Goal: Entertainment & Leisure: Consume media (video, audio)

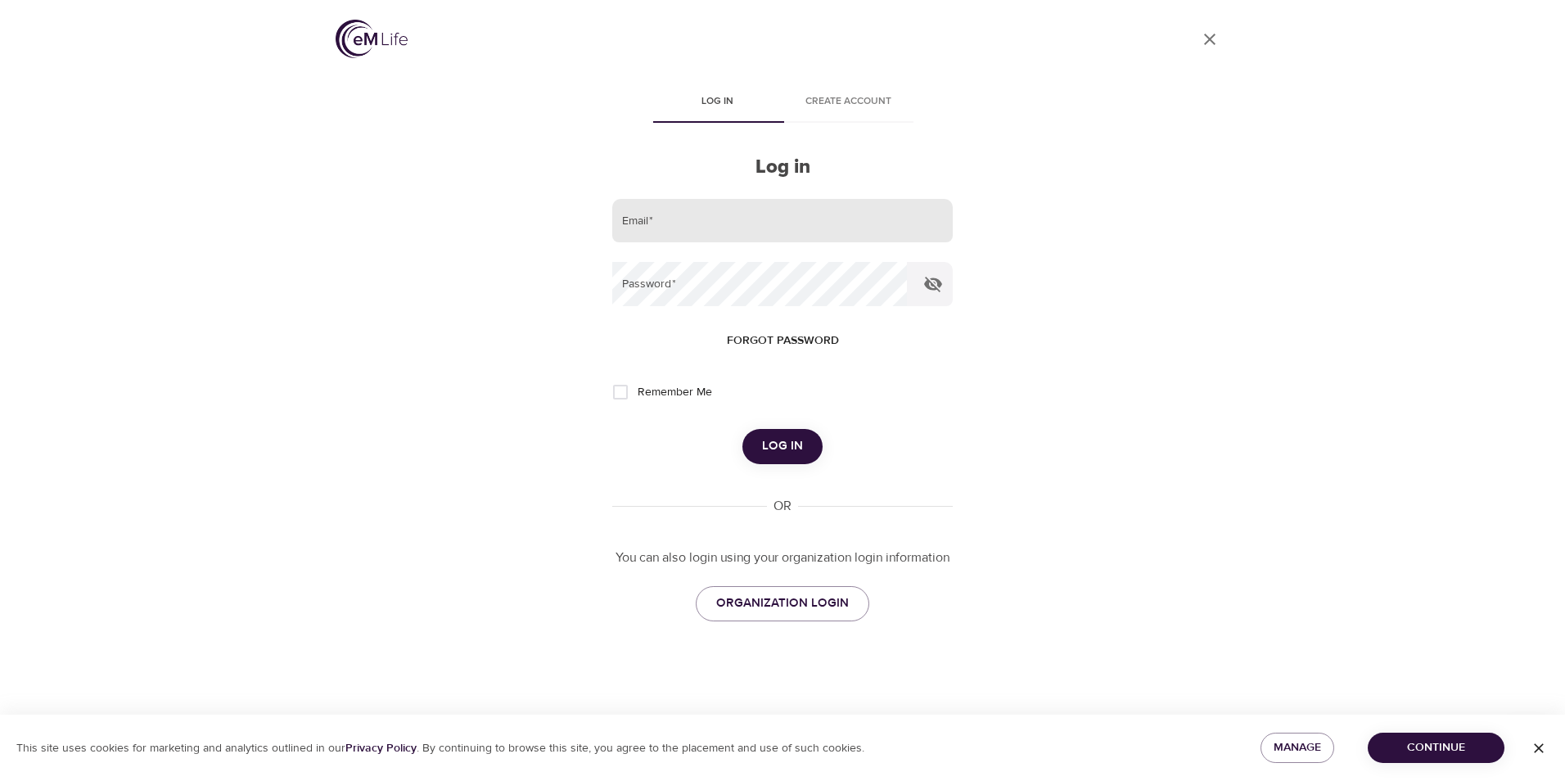
click at [675, 223] on input "email" at bounding box center [782, 221] width 341 height 44
type input "[EMAIL_ADDRESS][DOMAIN_NAME]"
click at [743, 429] on button "Log in" at bounding box center [783, 446] width 80 height 34
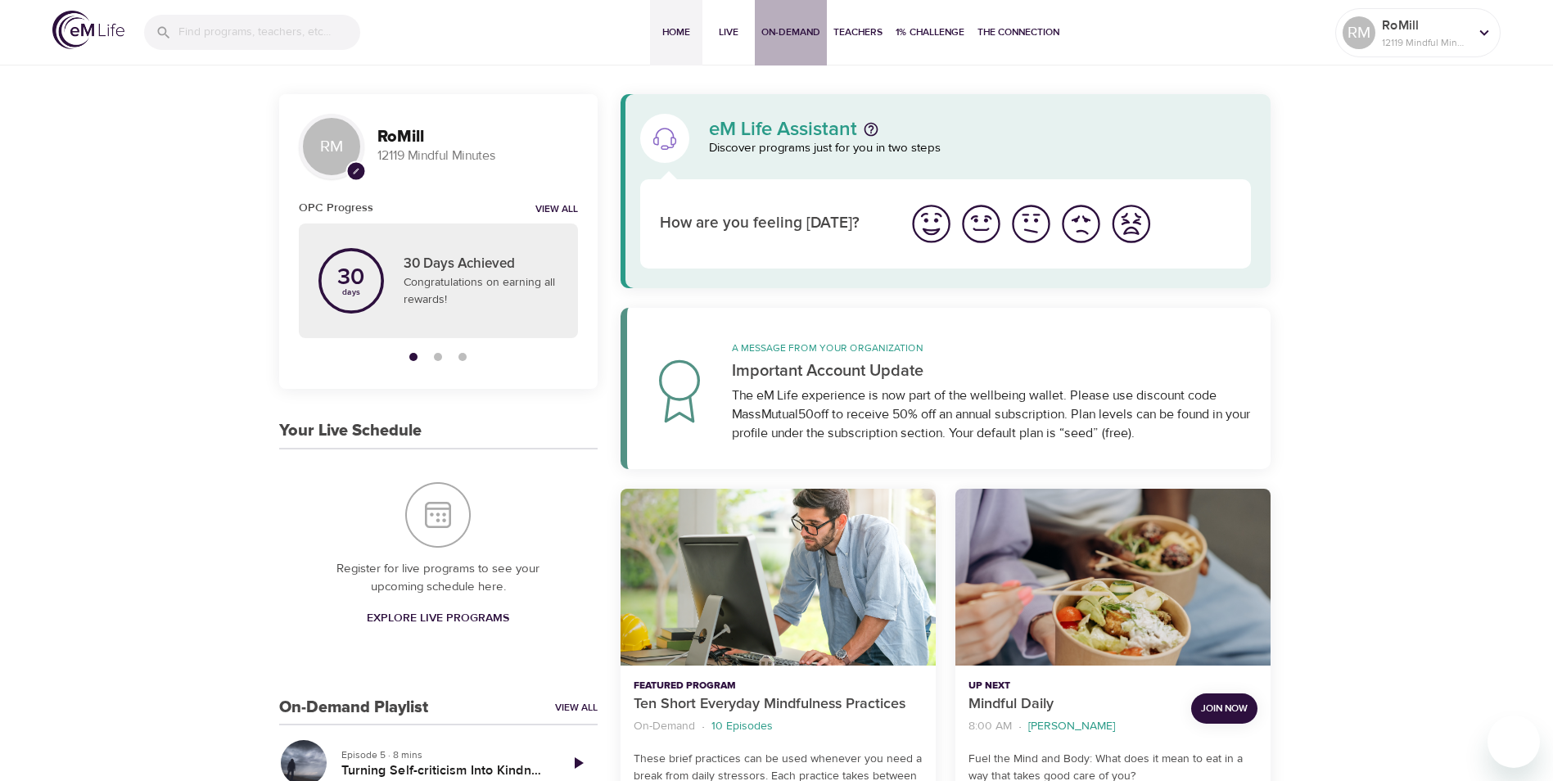
click at [791, 33] on span "On-Demand" at bounding box center [790, 32] width 59 height 17
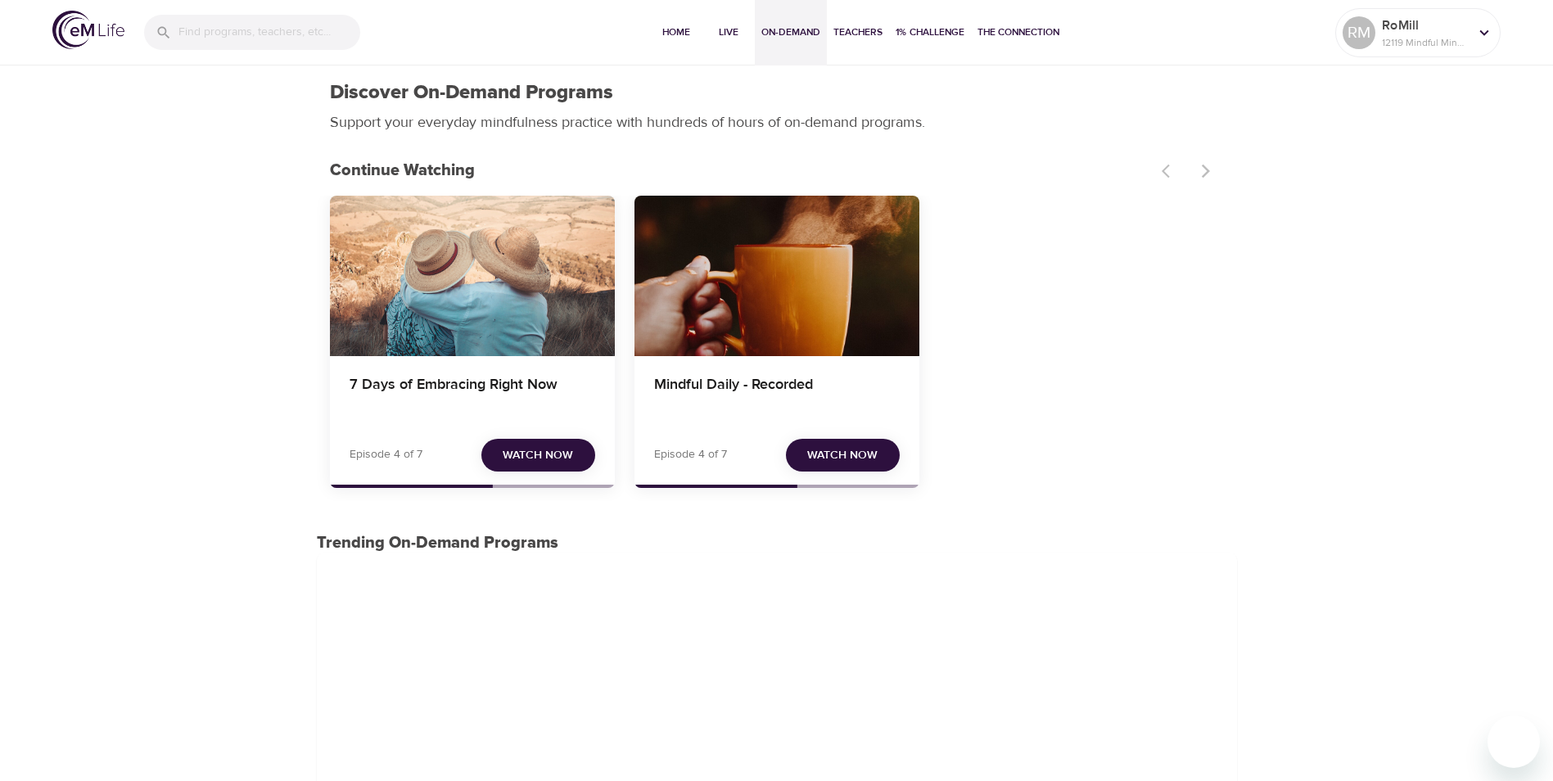
click at [508, 460] on span "Watch Now" at bounding box center [538, 455] width 70 height 20
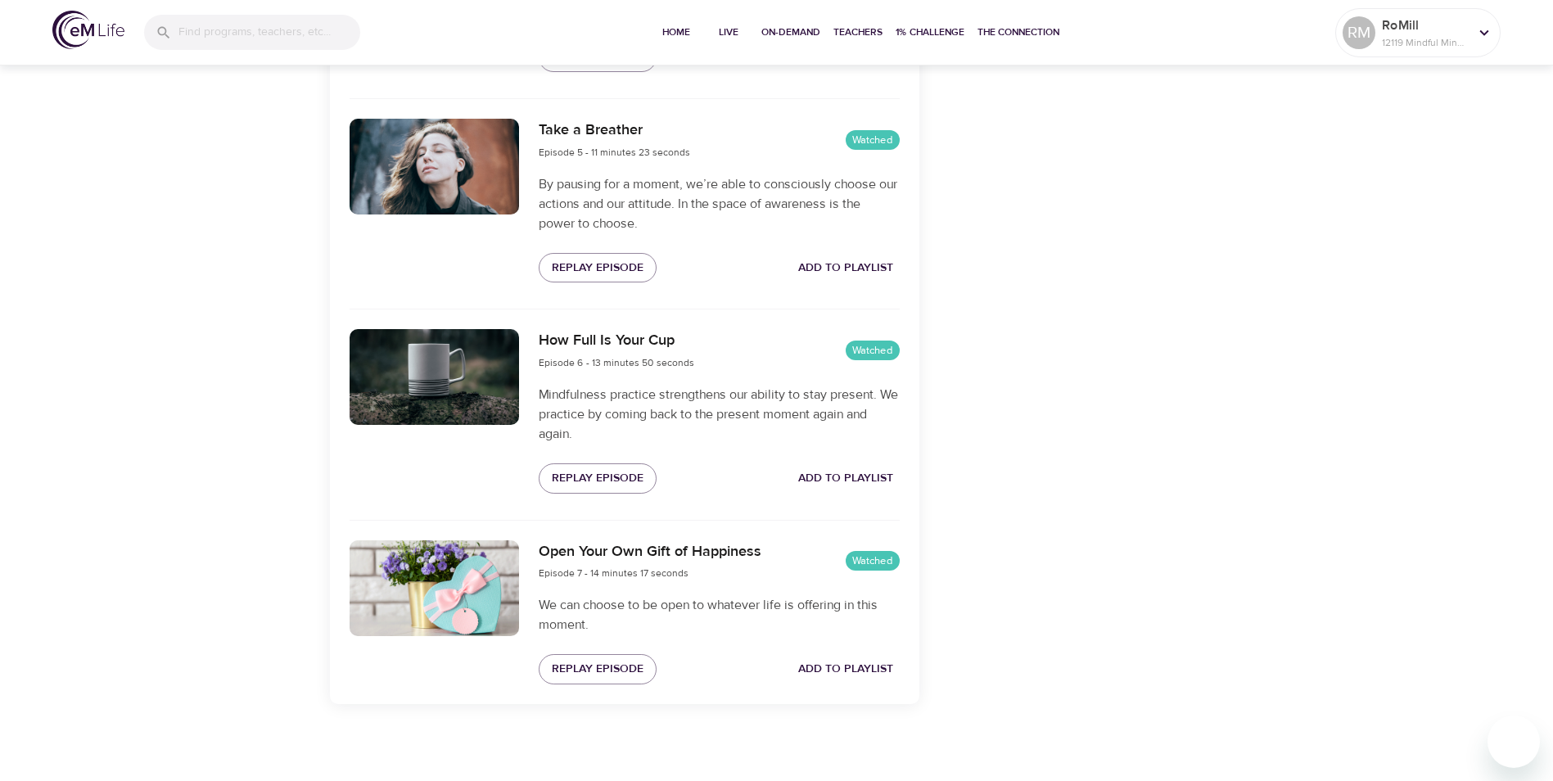
scroll to position [1414, 0]
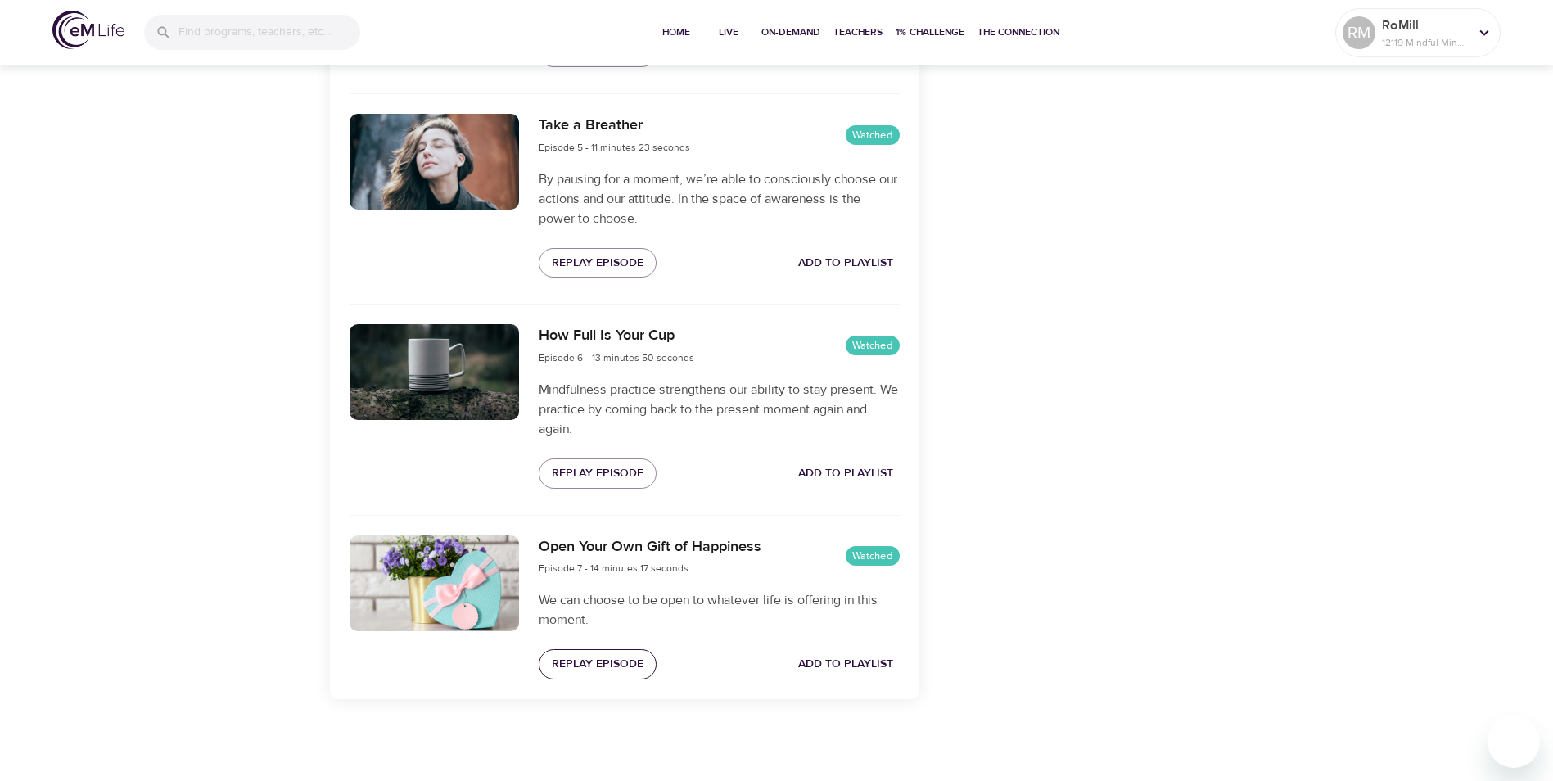
click at [621, 665] on span "Replay Episode" at bounding box center [598, 664] width 92 height 20
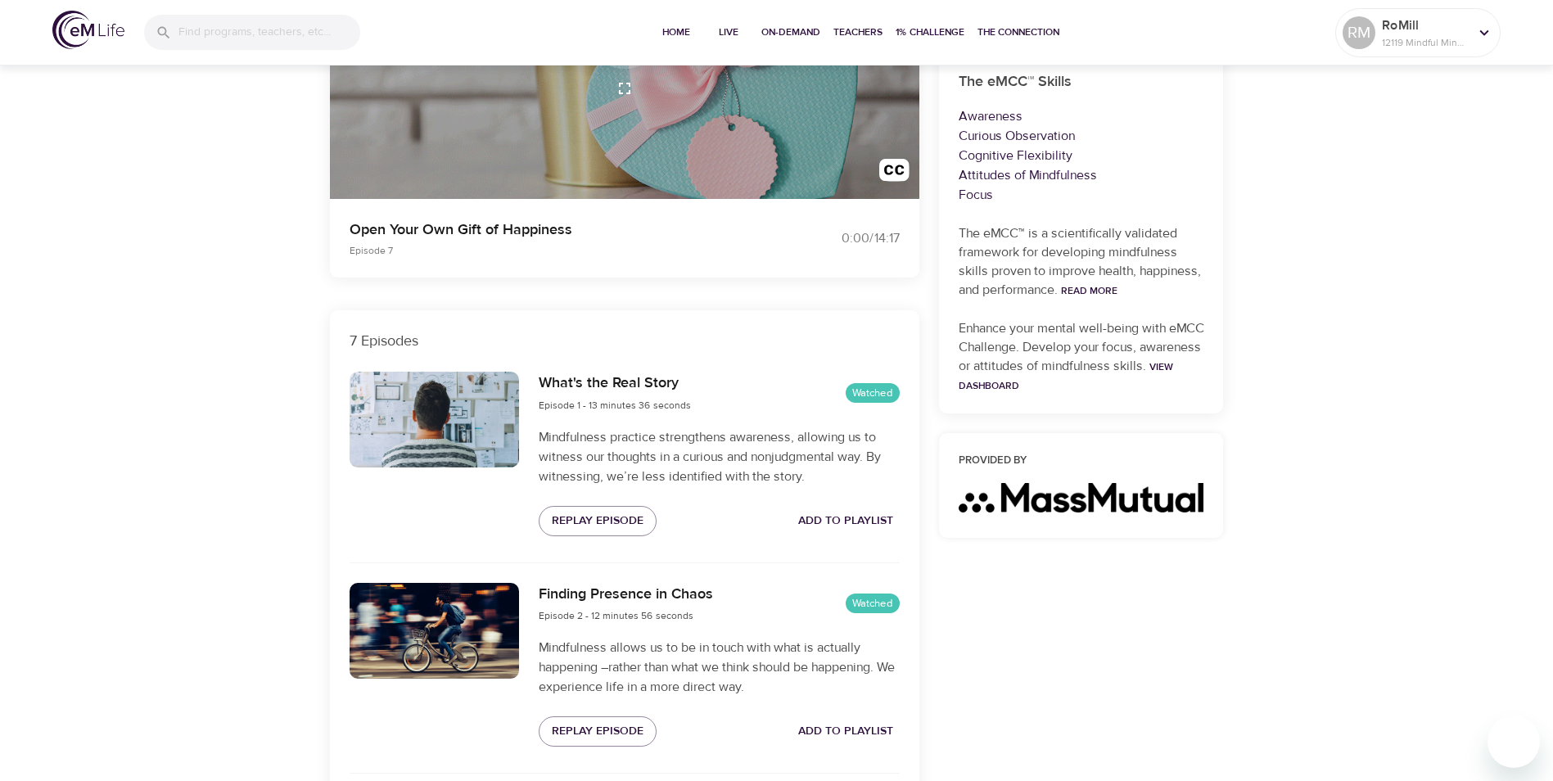
scroll to position [0, 0]
